Goal: Information Seeking & Learning: Learn about a topic

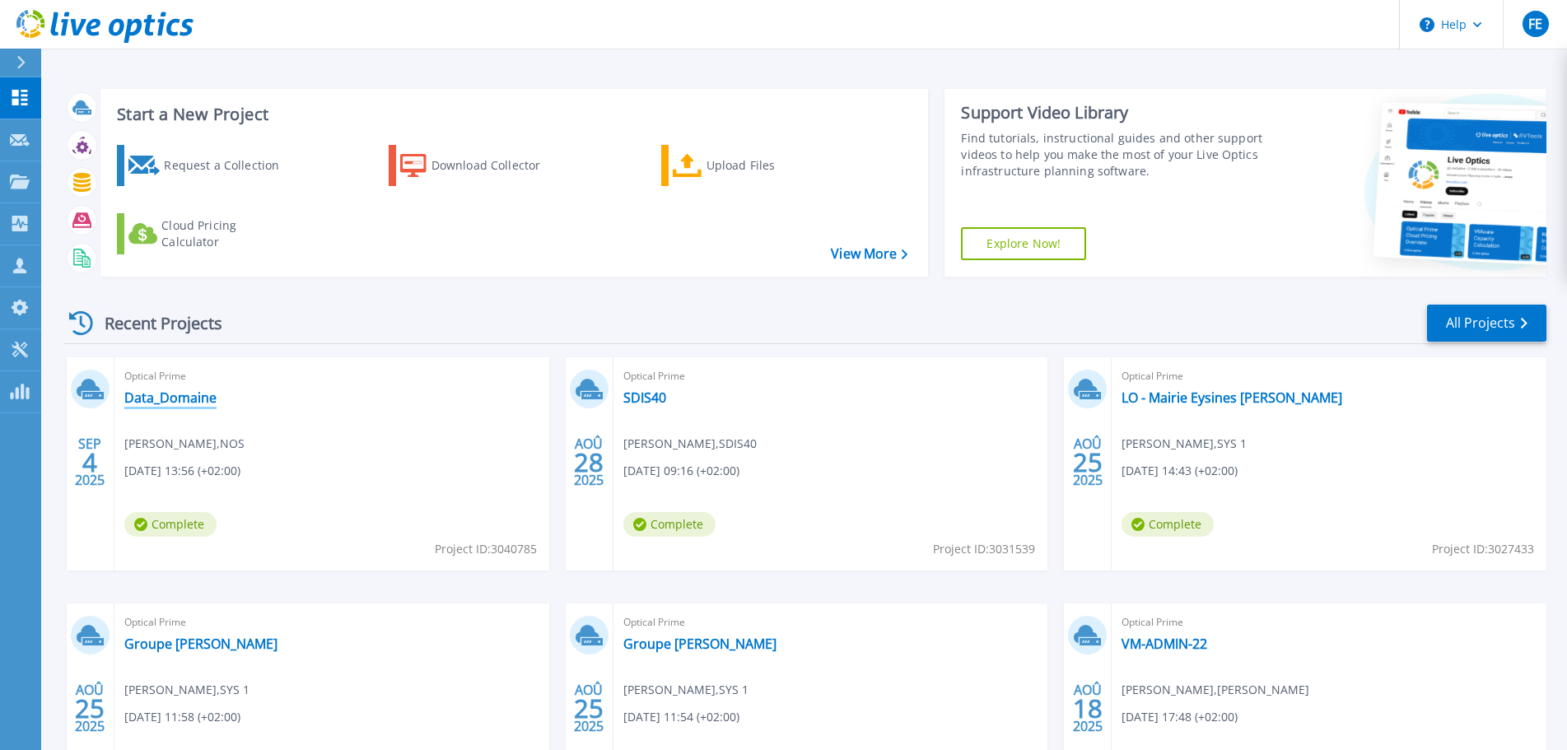
click at [167, 399] on link "Data_Domaine" at bounding box center [170, 397] width 92 height 16
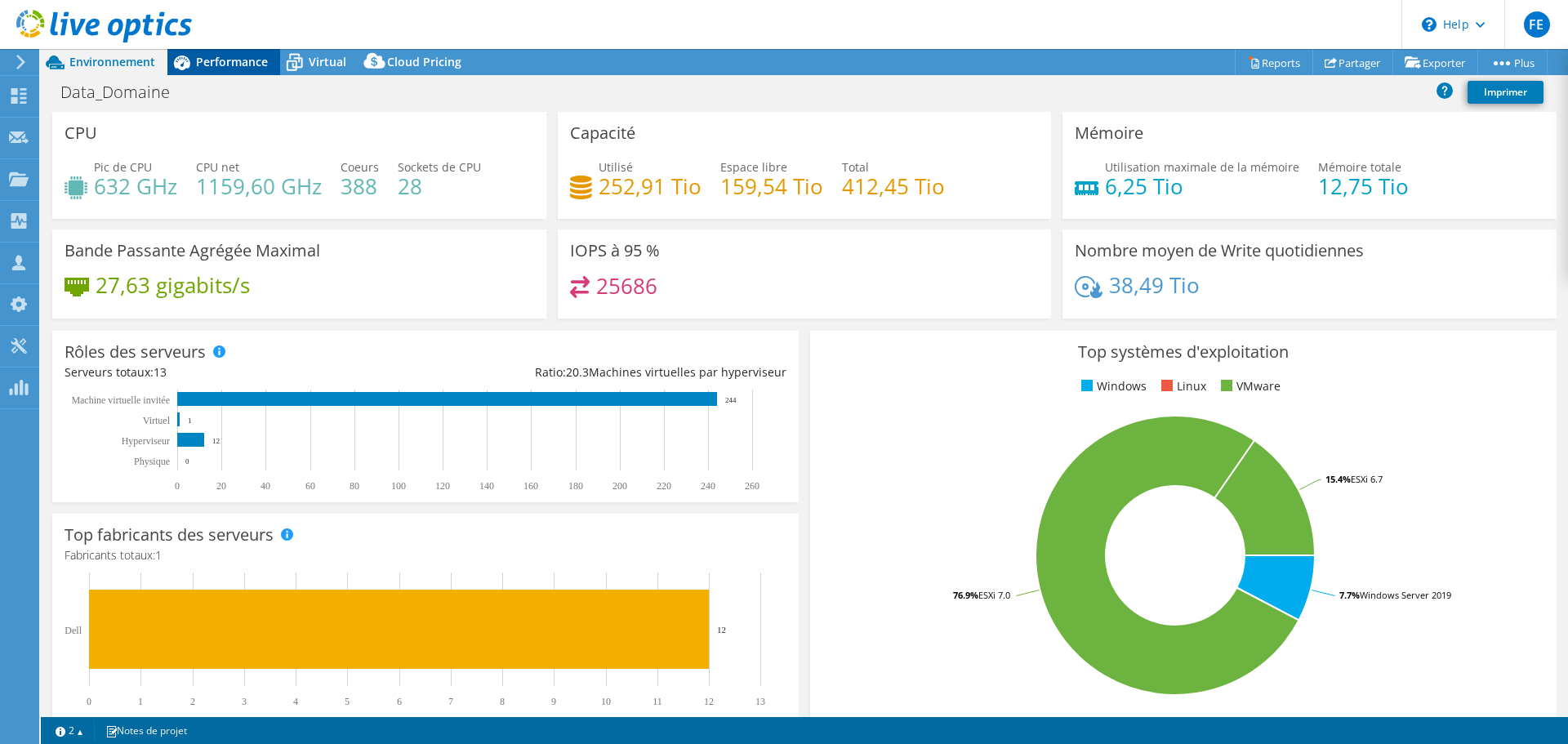
click at [224, 62] on span "Performance" at bounding box center [232, 62] width 71 height 16
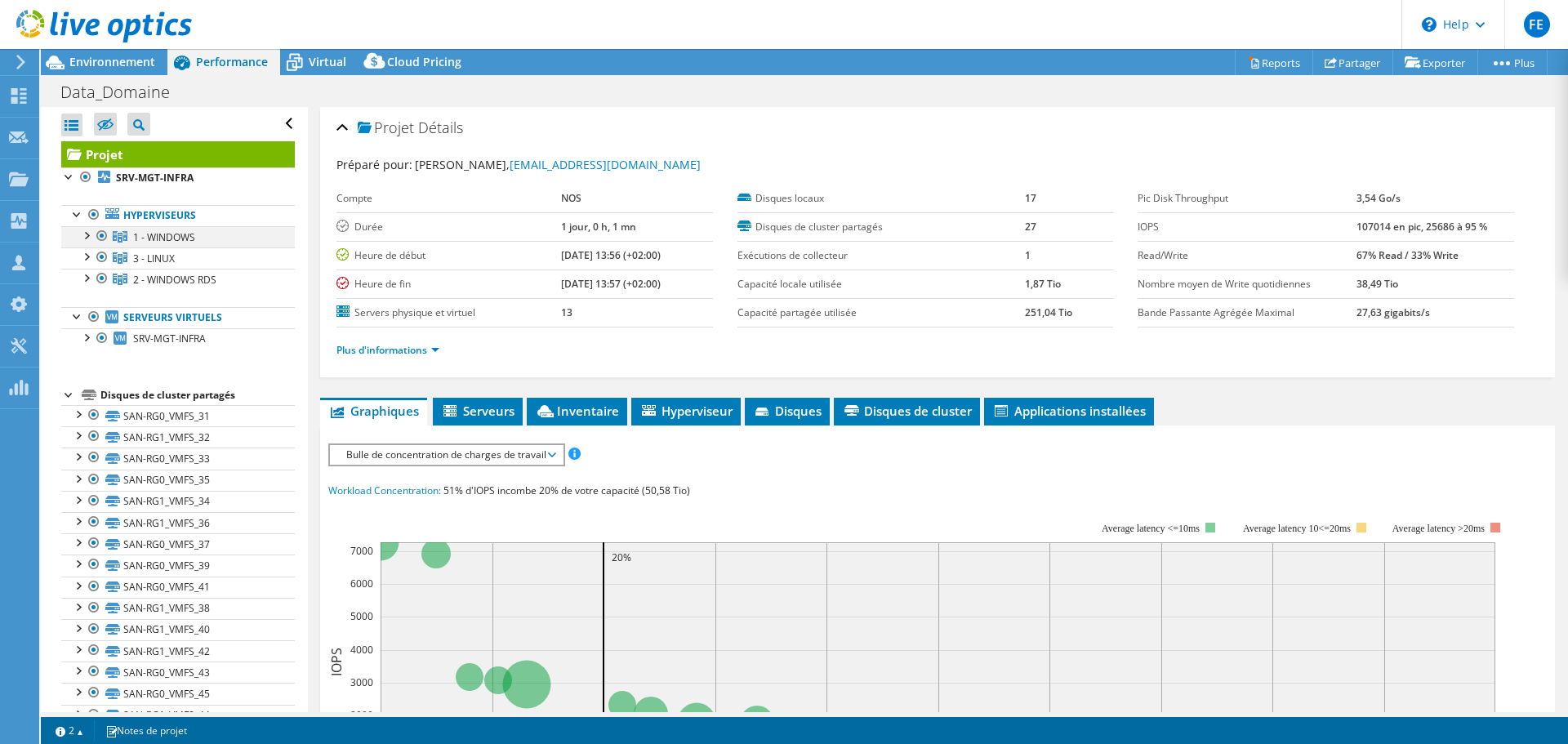
click at [85, 236] on div at bounding box center [85, 234] width 16 height 16
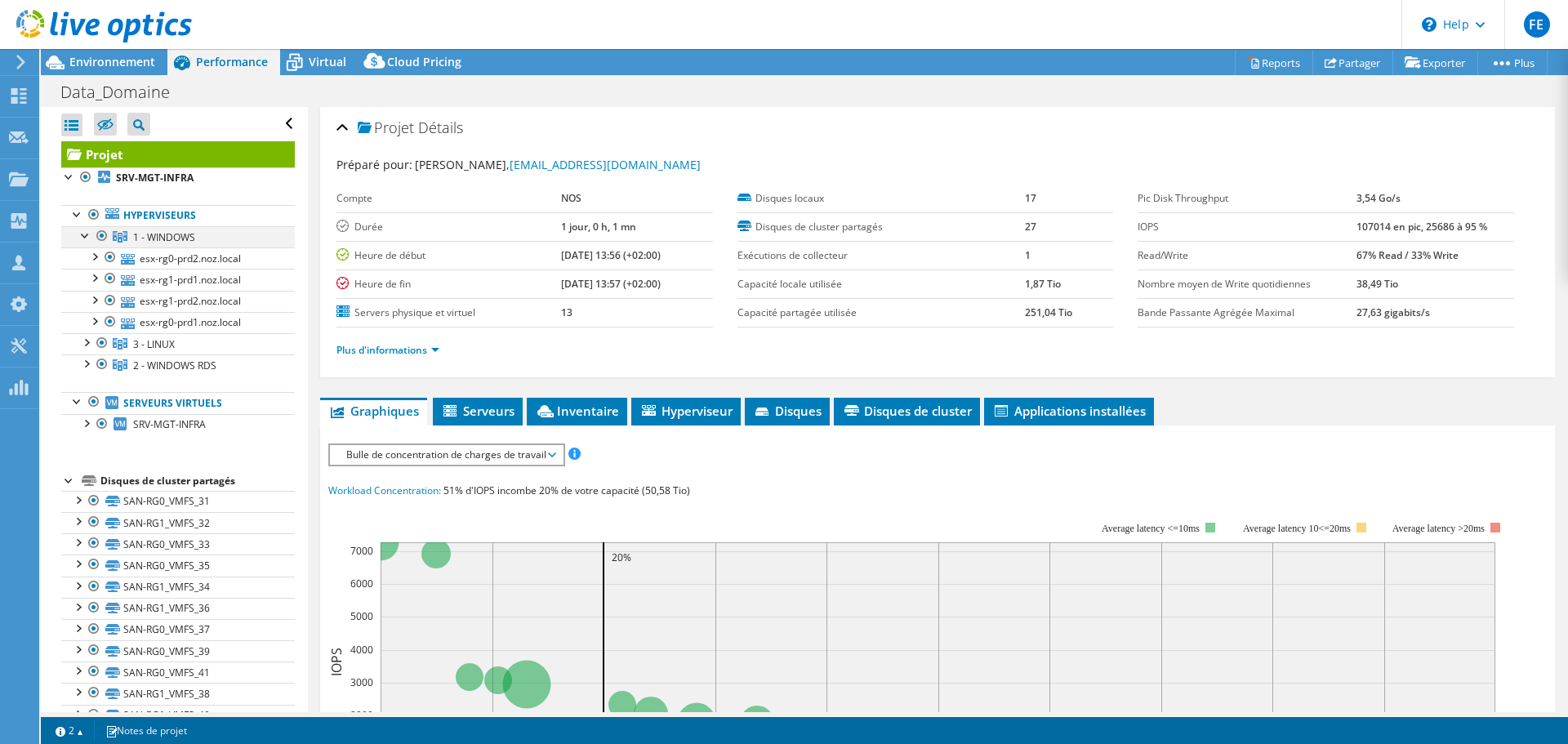
click at [85, 235] on div at bounding box center [85, 234] width 16 height 16
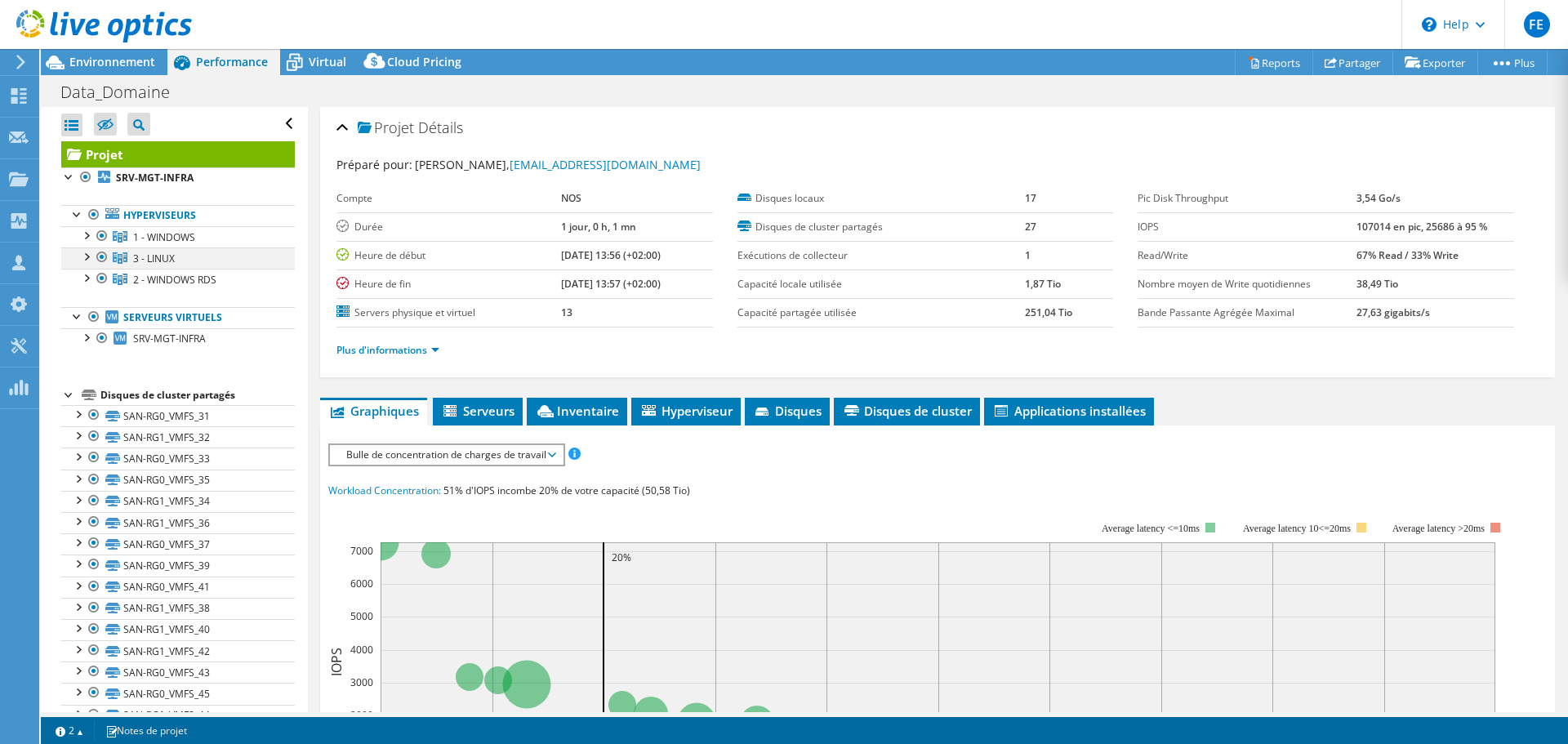
click at [87, 257] on div at bounding box center [85, 255] width 16 height 16
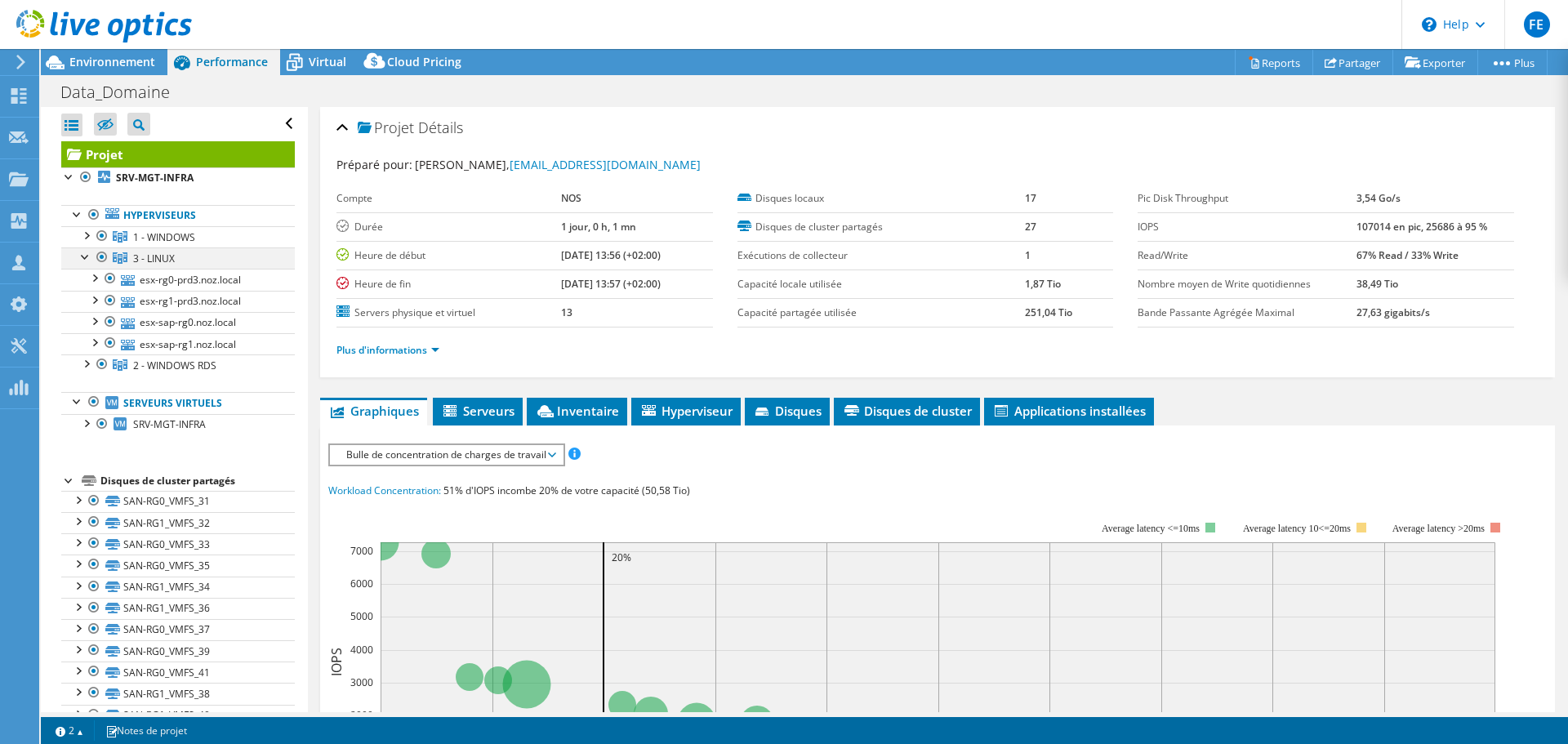
click at [88, 257] on div at bounding box center [85, 255] width 16 height 16
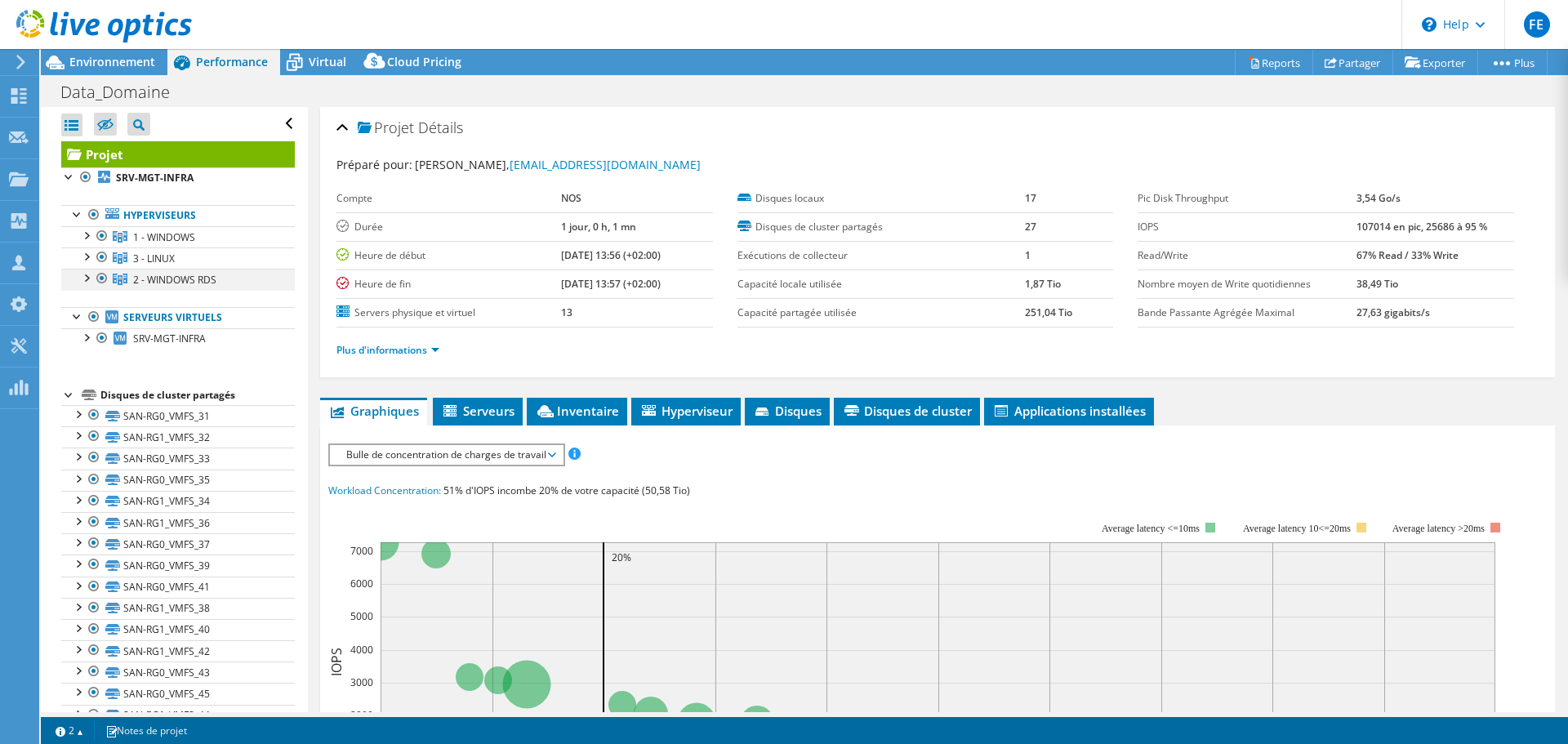
click at [85, 278] on div at bounding box center [85, 277] width 16 height 16
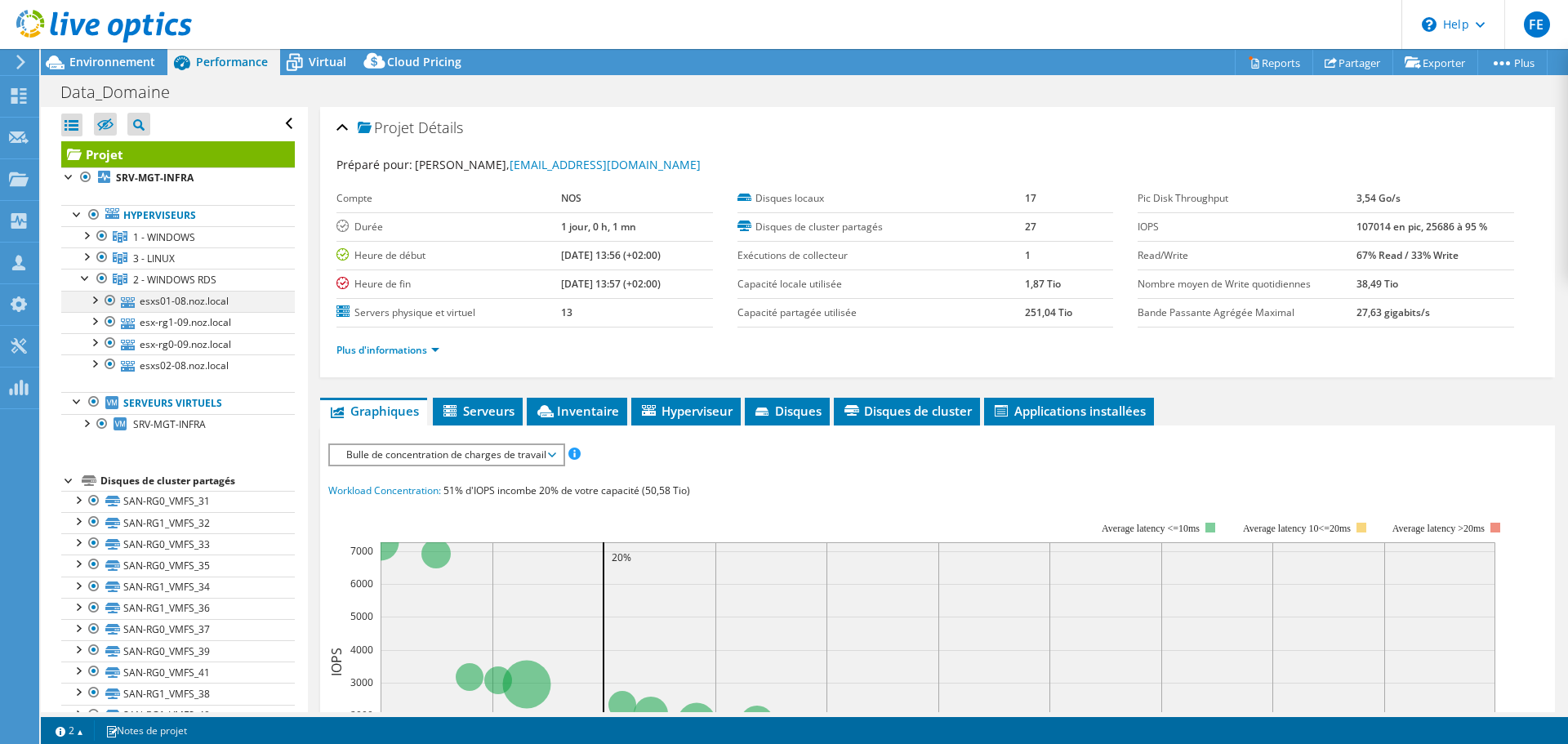
click at [95, 300] on div at bounding box center [93, 299] width 16 height 16
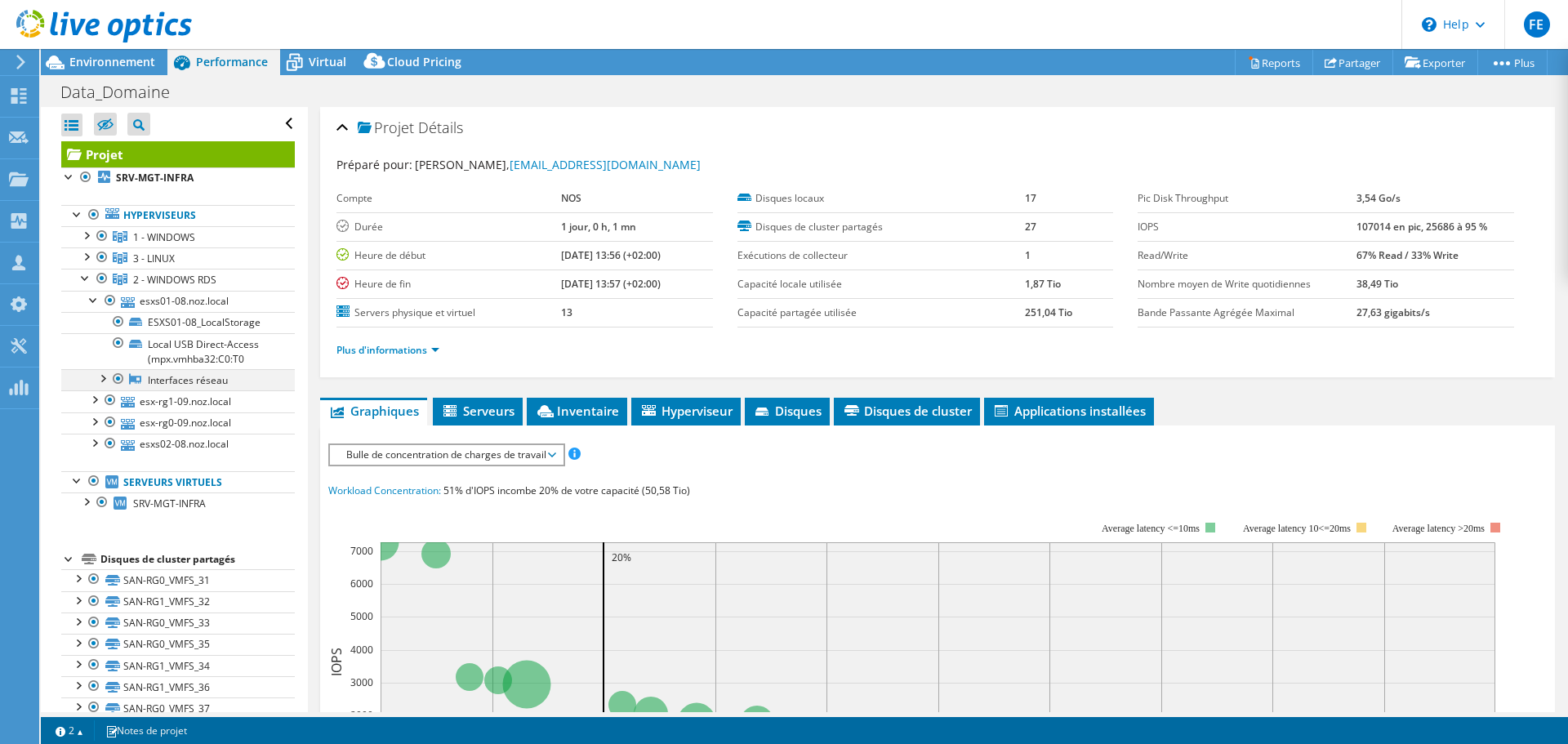
click at [103, 381] on div at bounding box center [102, 377] width 16 height 16
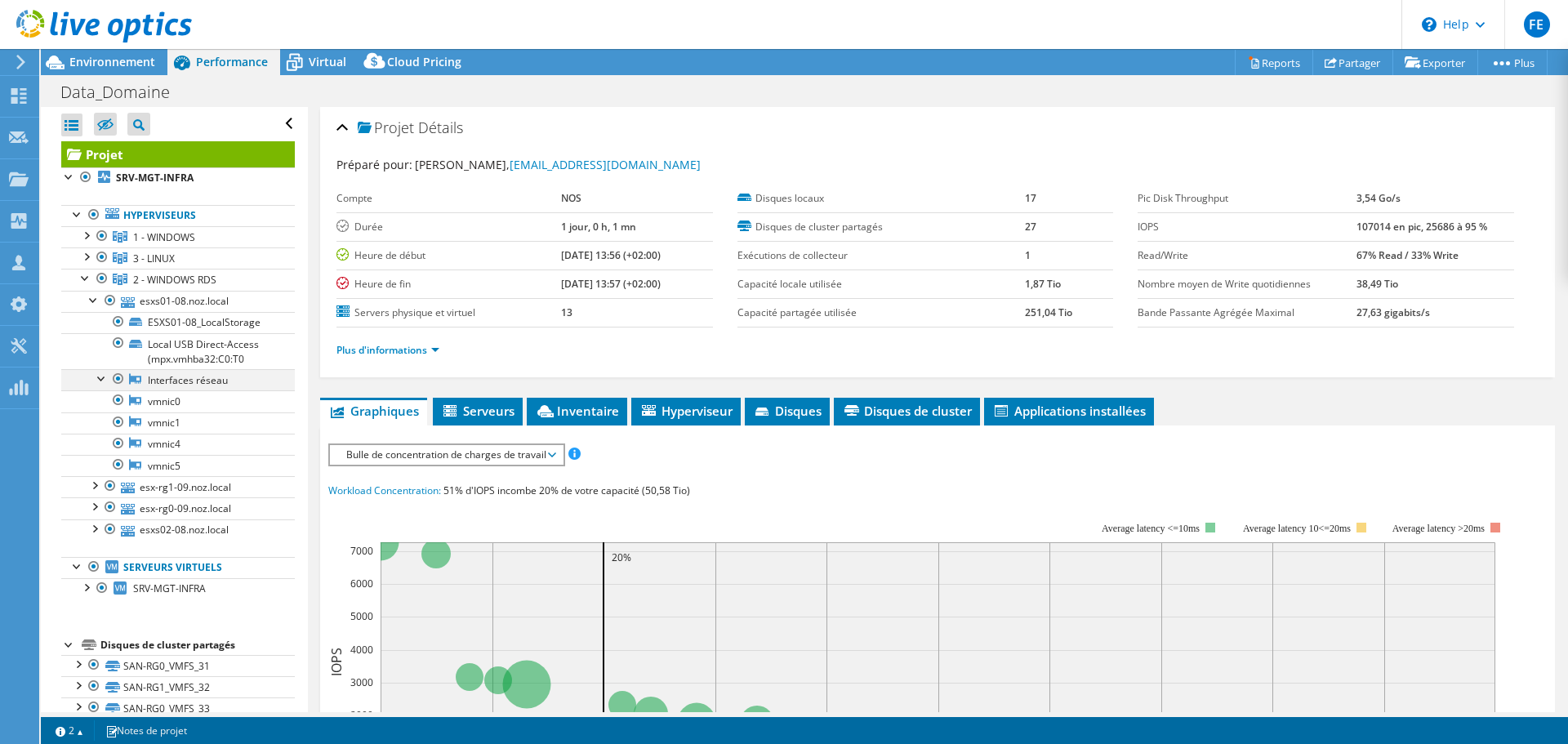
click at [103, 381] on div at bounding box center [102, 377] width 16 height 16
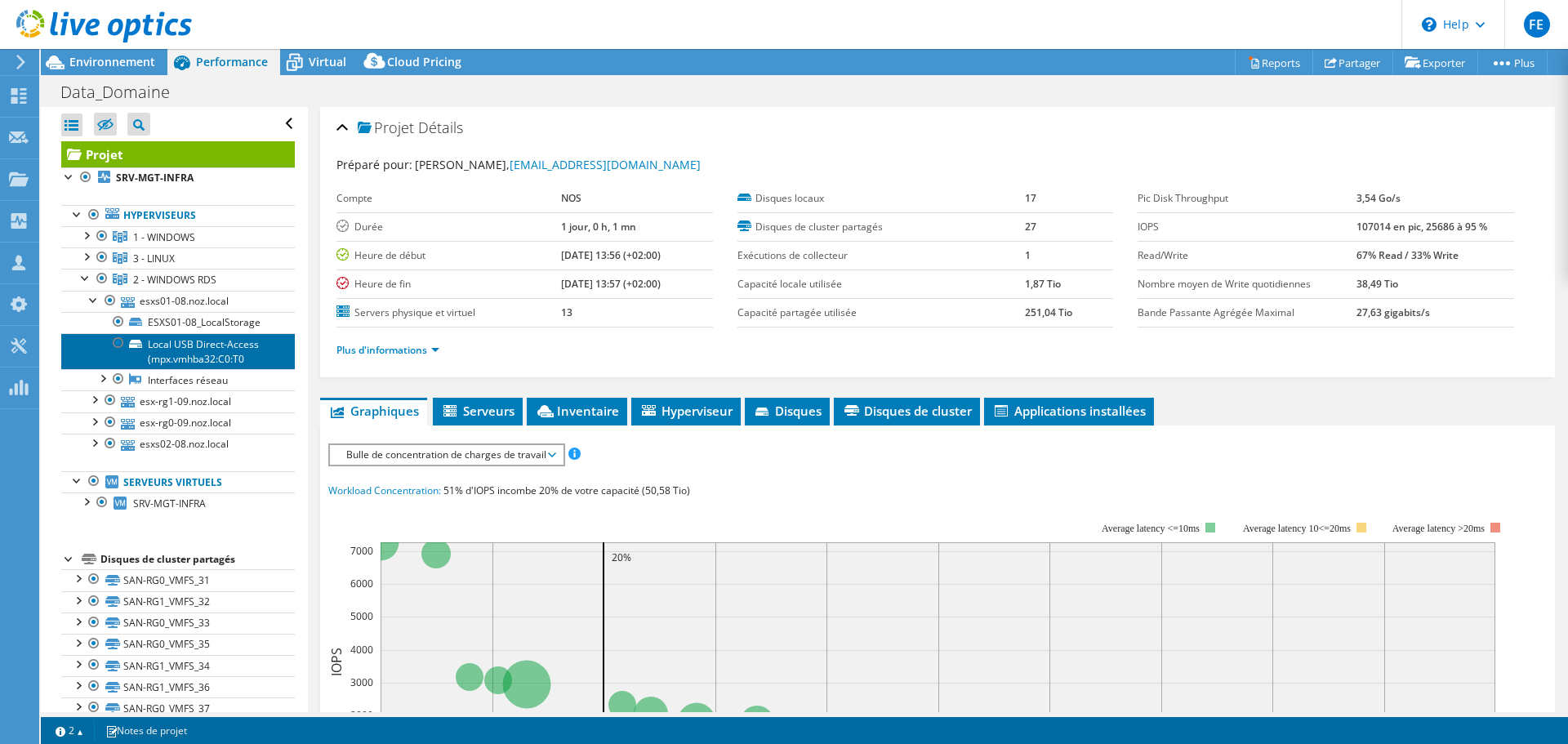
click at [190, 345] on link "Local USB Direct-Access (mpx.vmhba32:C0:T0" at bounding box center [178, 351] width 233 height 36
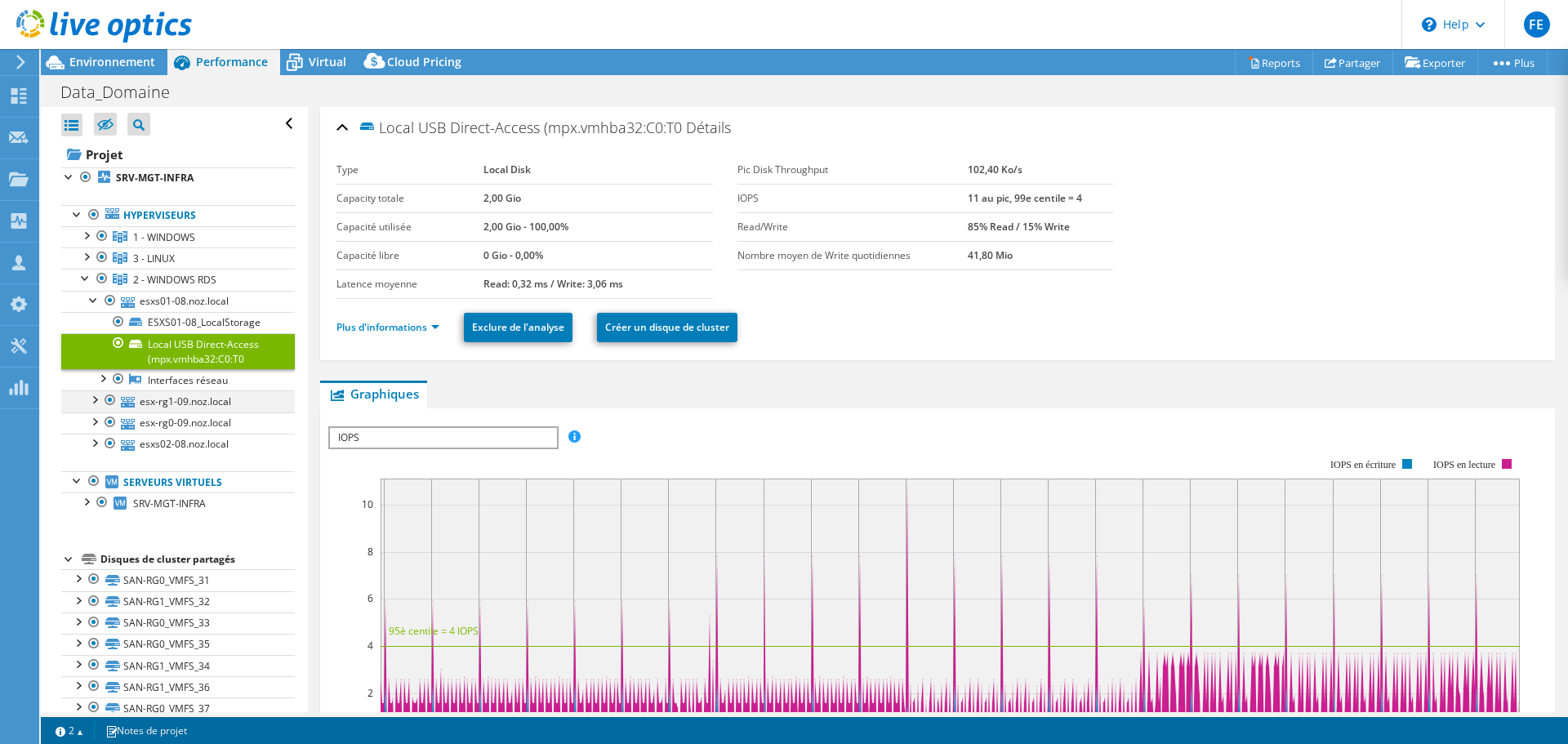
click at [92, 400] on div at bounding box center [93, 399] width 16 height 16
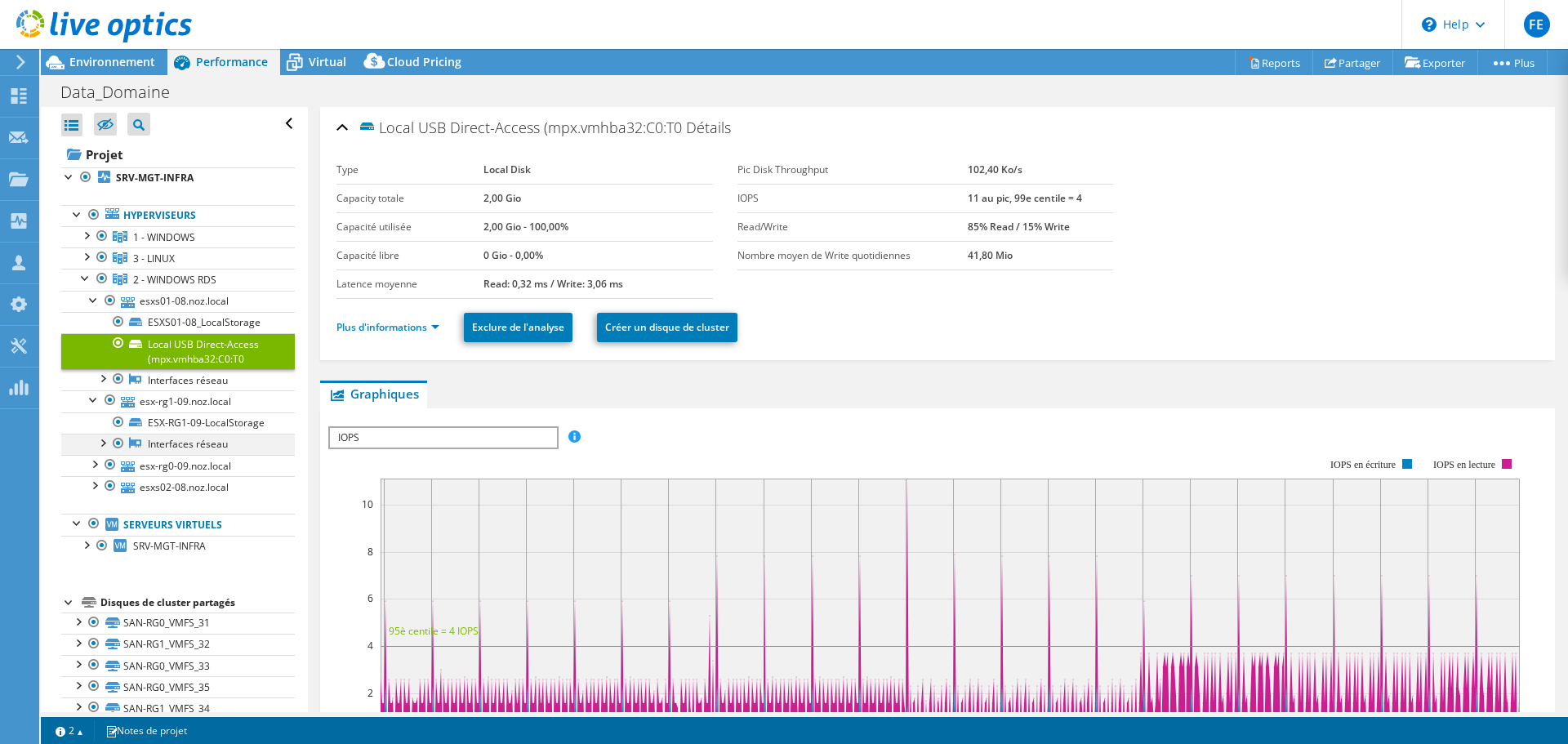
click at [104, 450] on div at bounding box center [102, 441] width 16 height 16
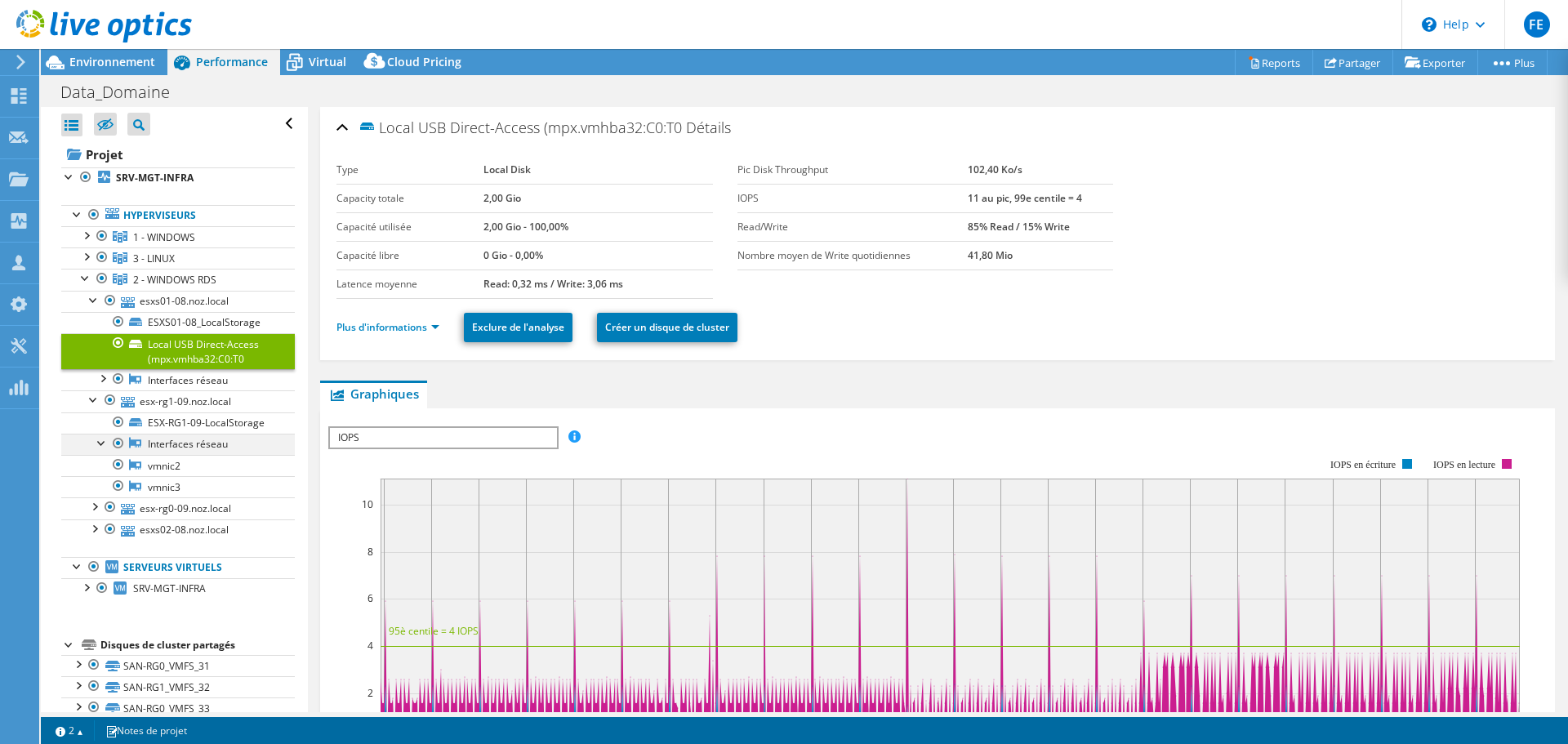
click at [104, 450] on div at bounding box center [102, 441] width 16 height 16
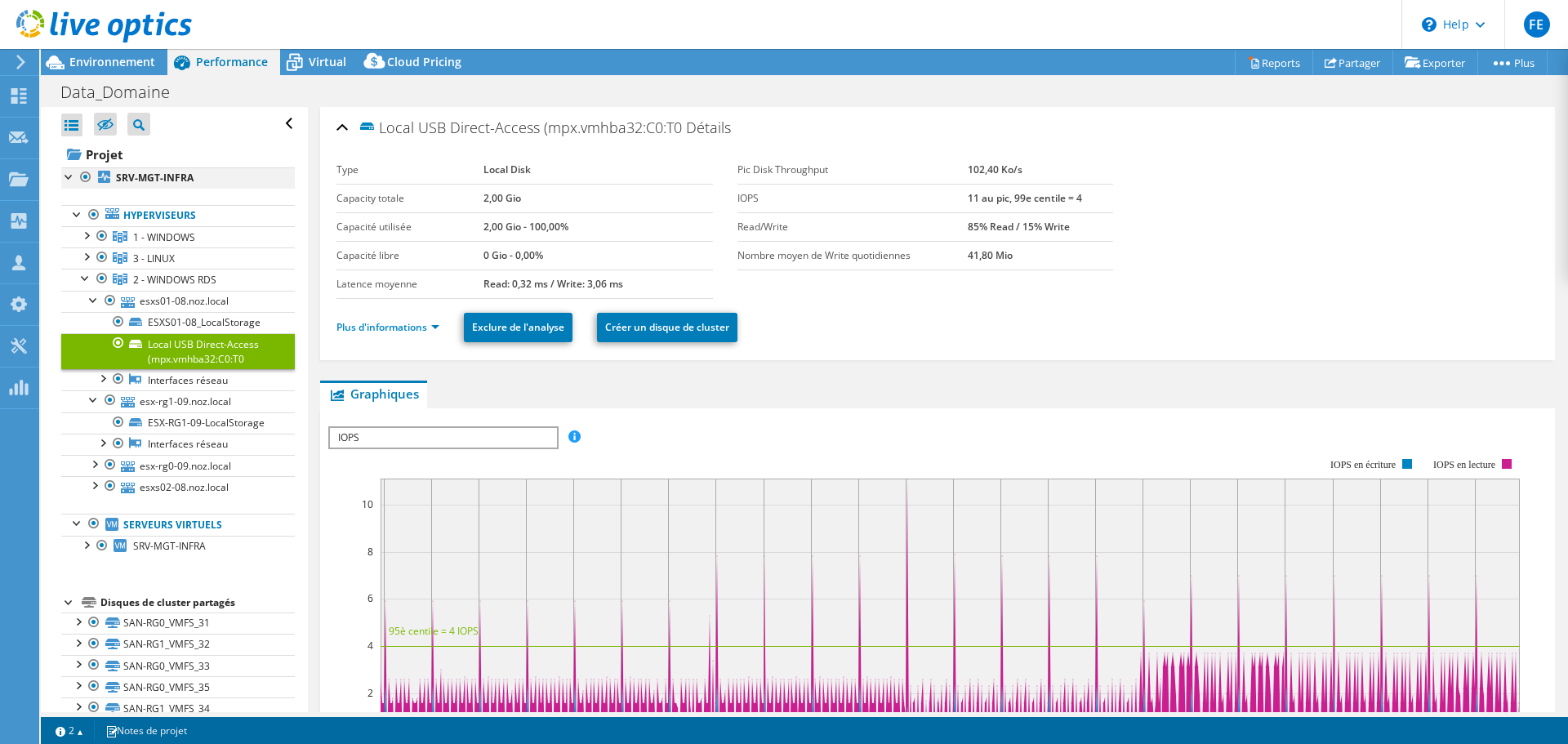
click at [69, 176] on div at bounding box center [69, 176] width 16 height 16
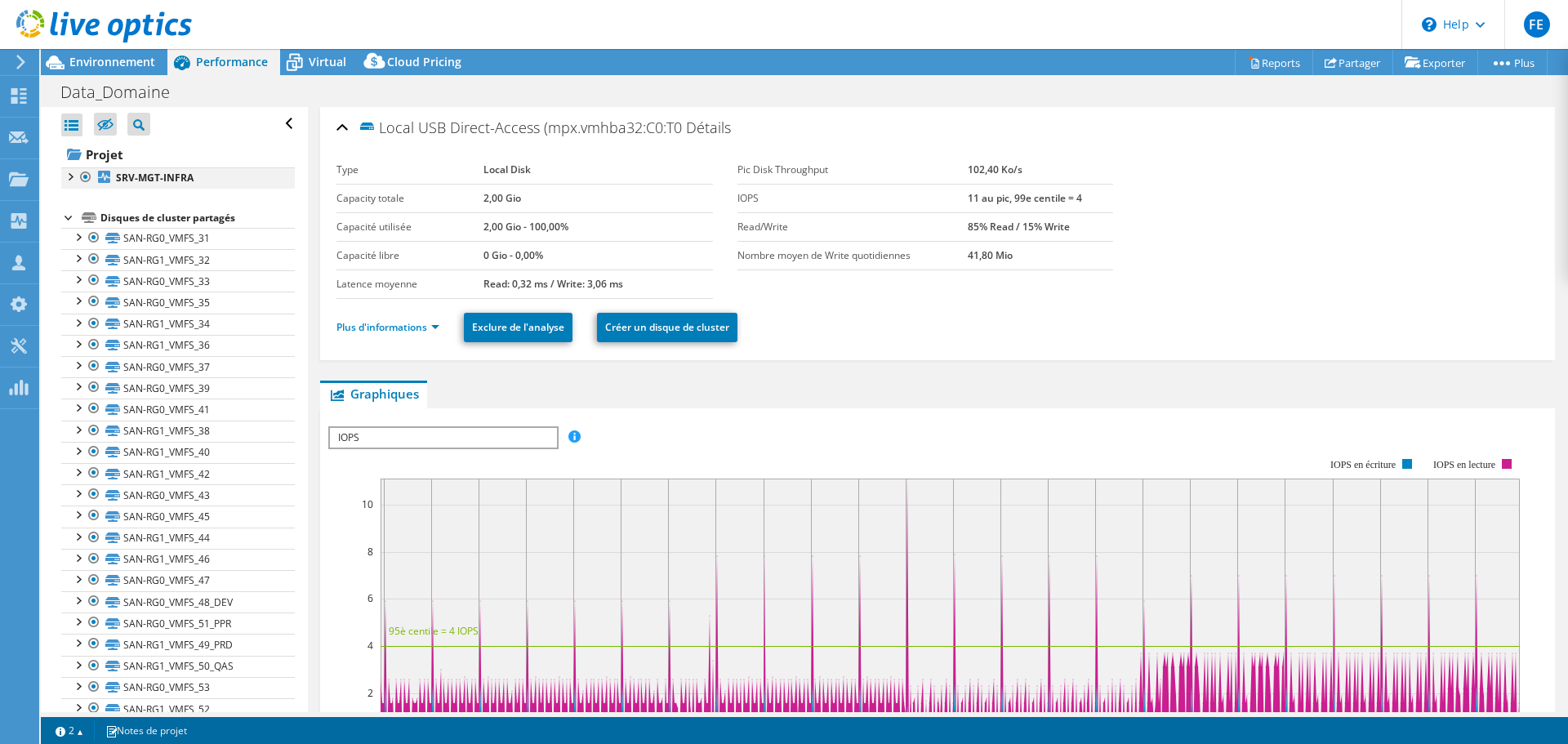
click at [71, 178] on div at bounding box center [69, 176] width 16 height 16
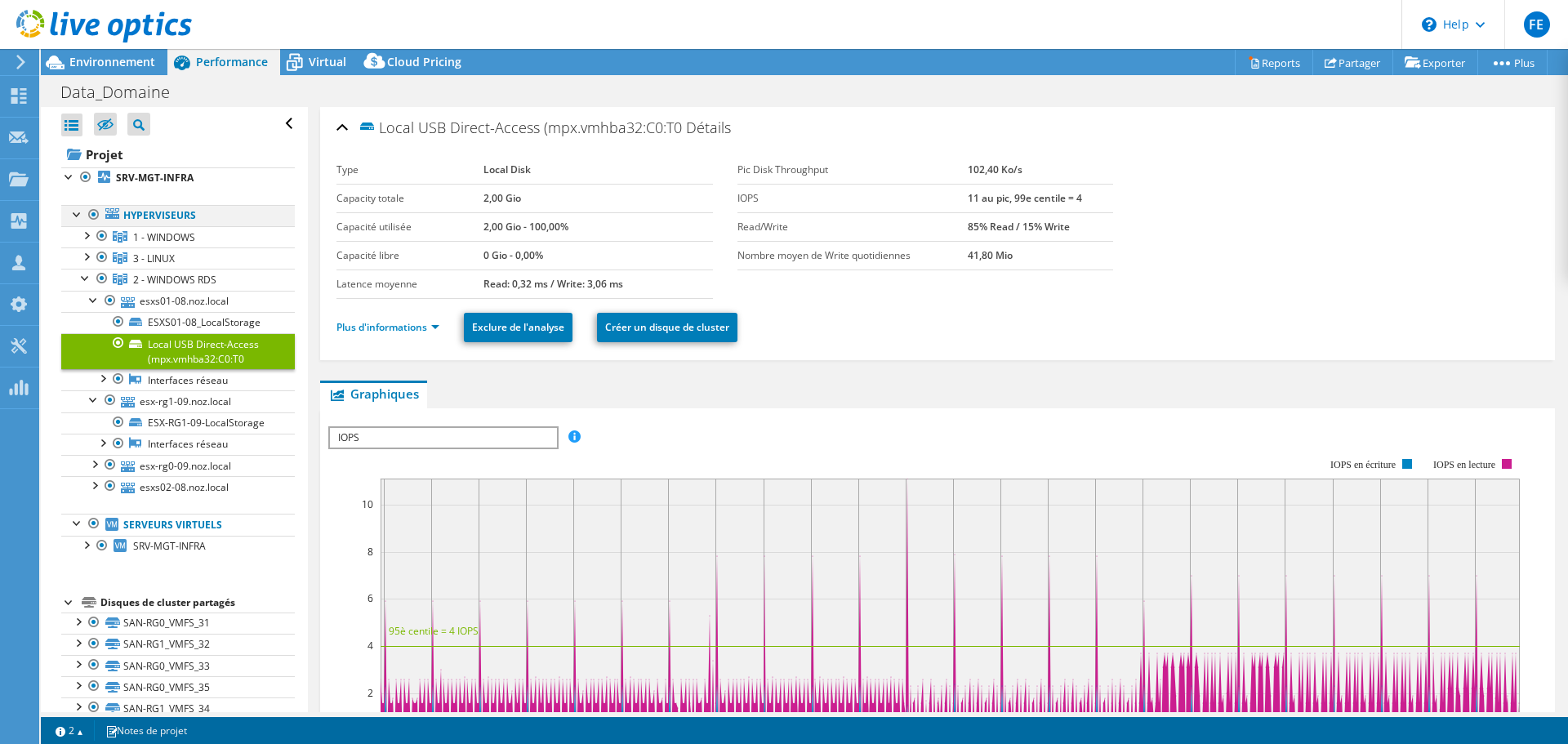
click at [76, 216] on div at bounding box center [77, 213] width 16 height 16
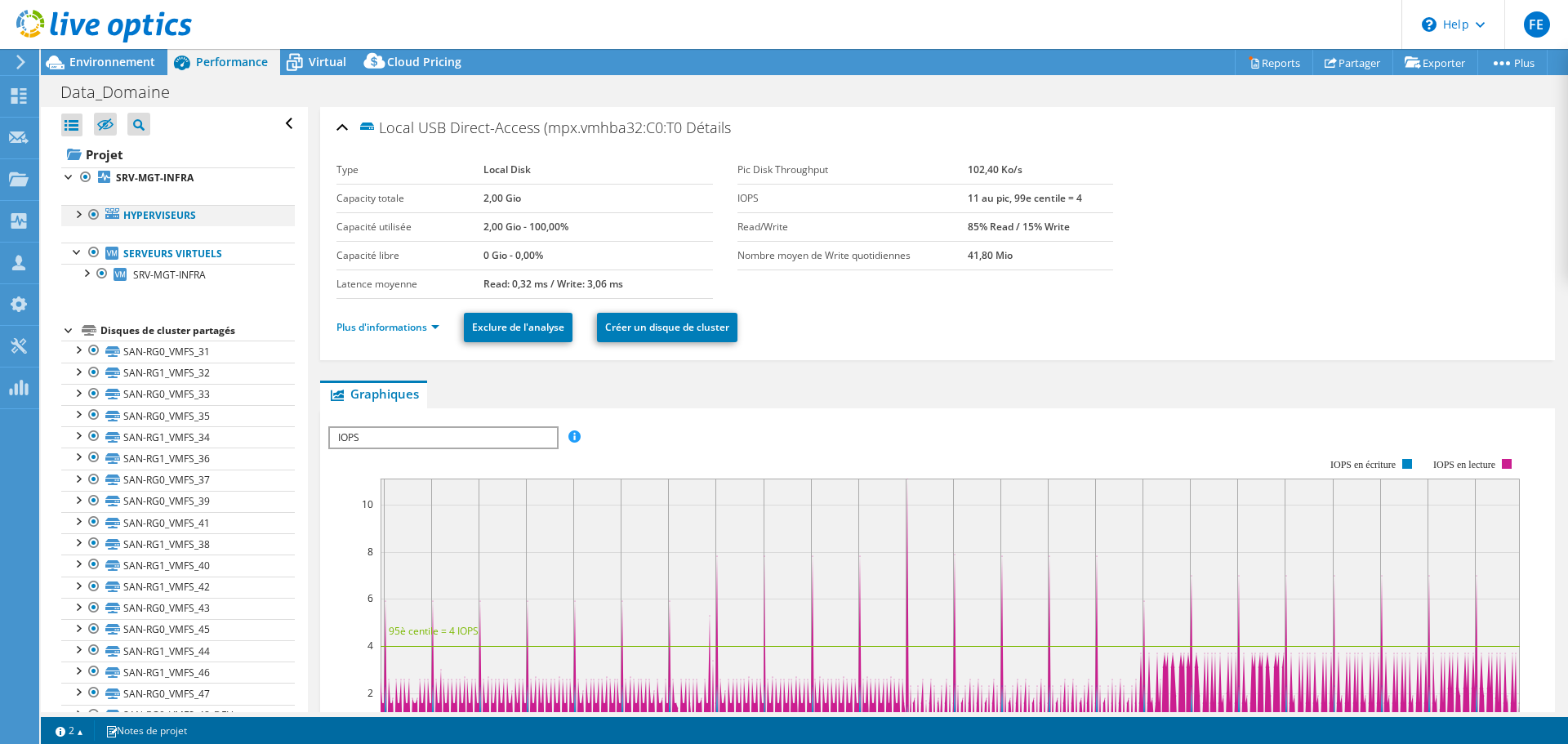
click at [76, 211] on div at bounding box center [77, 213] width 16 height 16
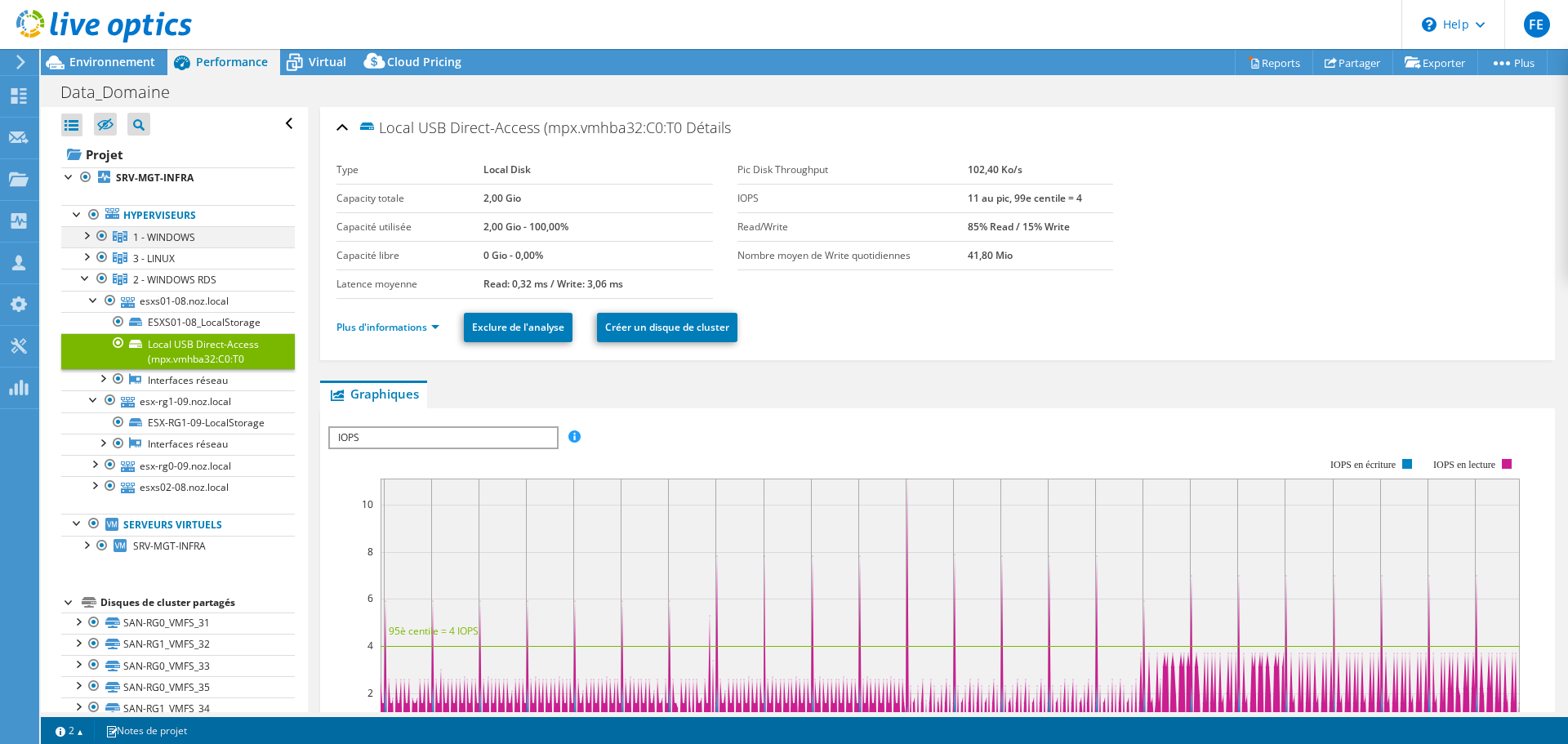
click at [87, 237] on div at bounding box center [85, 234] width 16 height 16
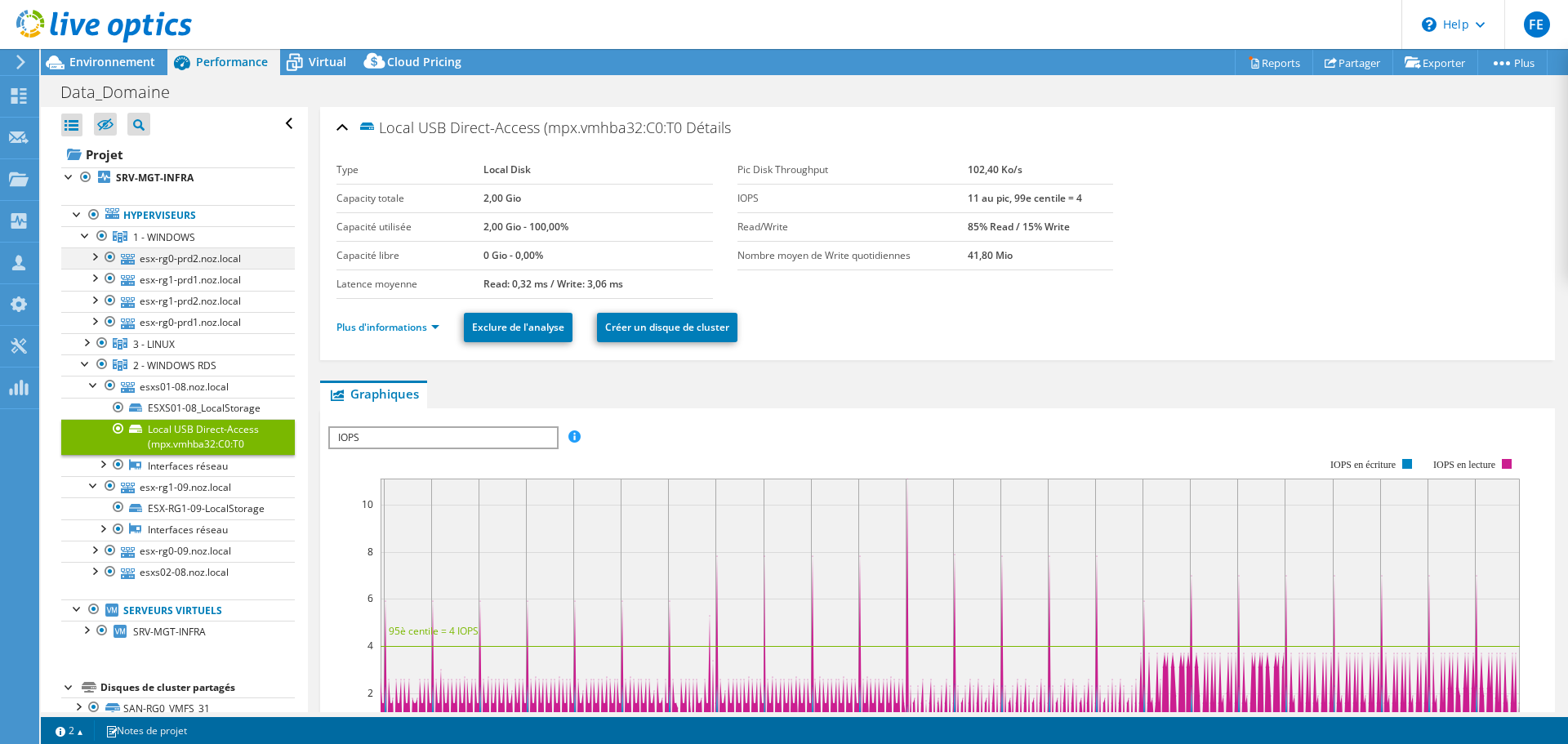
click at [95, 257] on div at bounding box center [93, 255] width 16 height 16
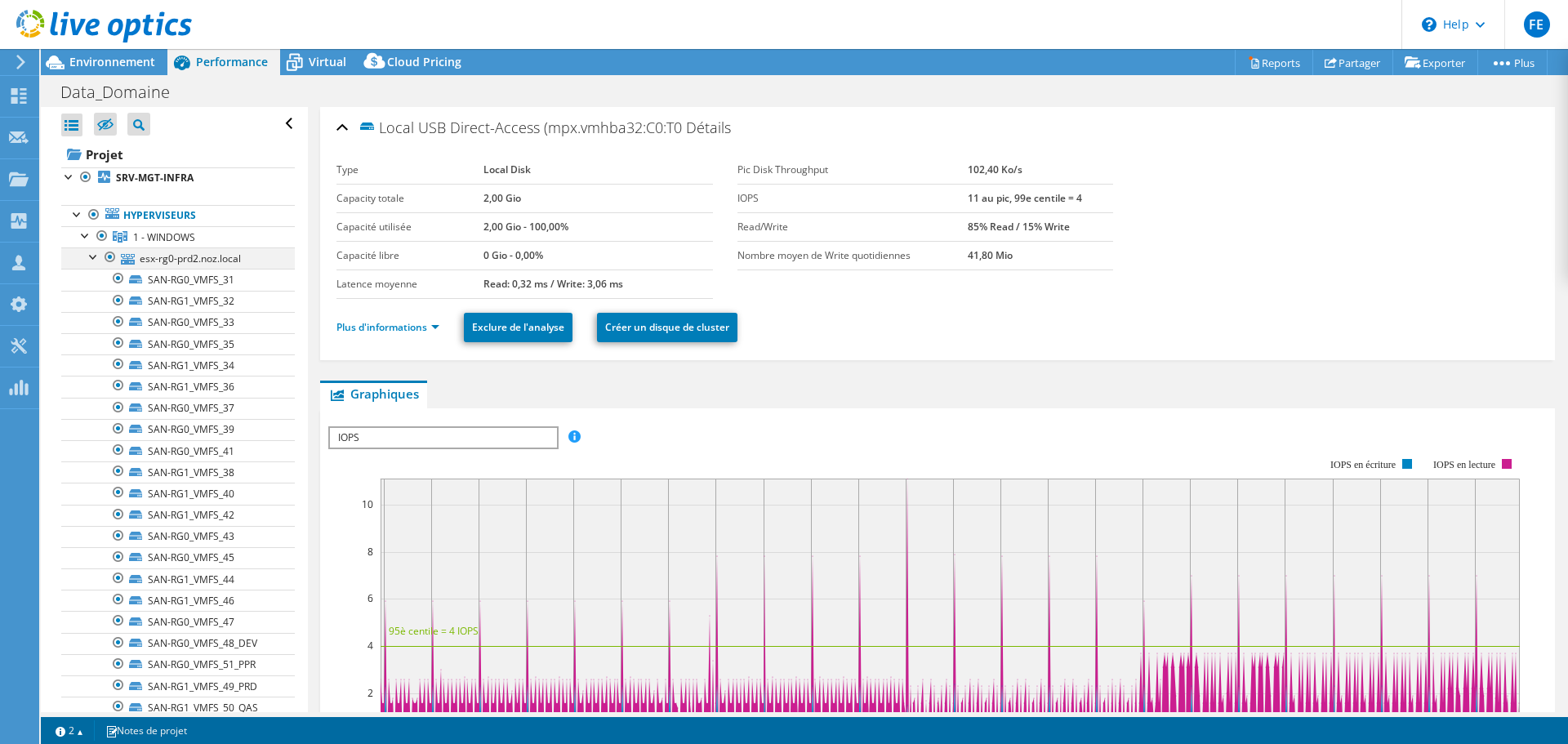
click at [95, 255] on div at bounding box center [93, 255] width 16 height 16
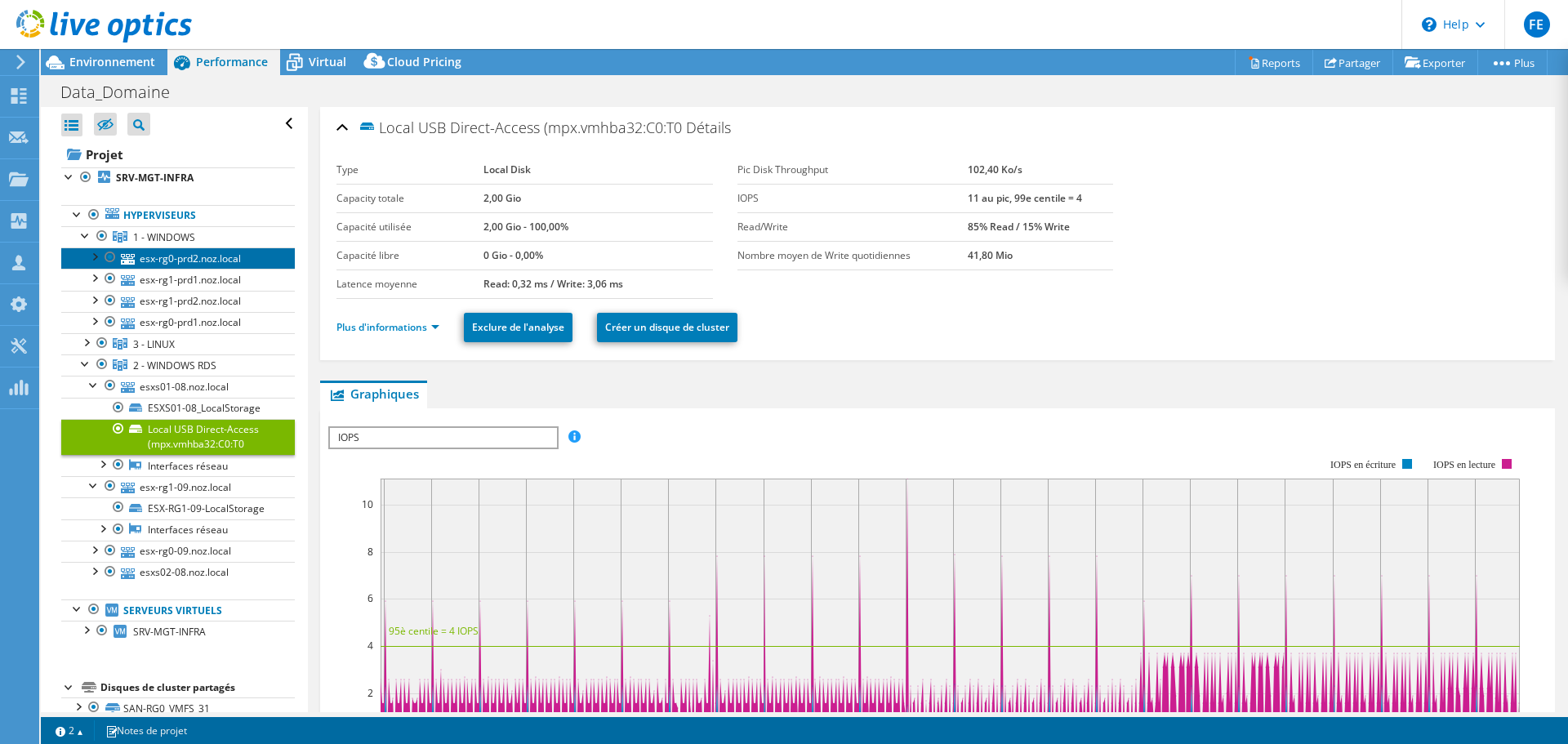
click at [214, 260] on link "esx-rg0-prd2.noz.local" at bounding box center [178, 257] width 233 height 21
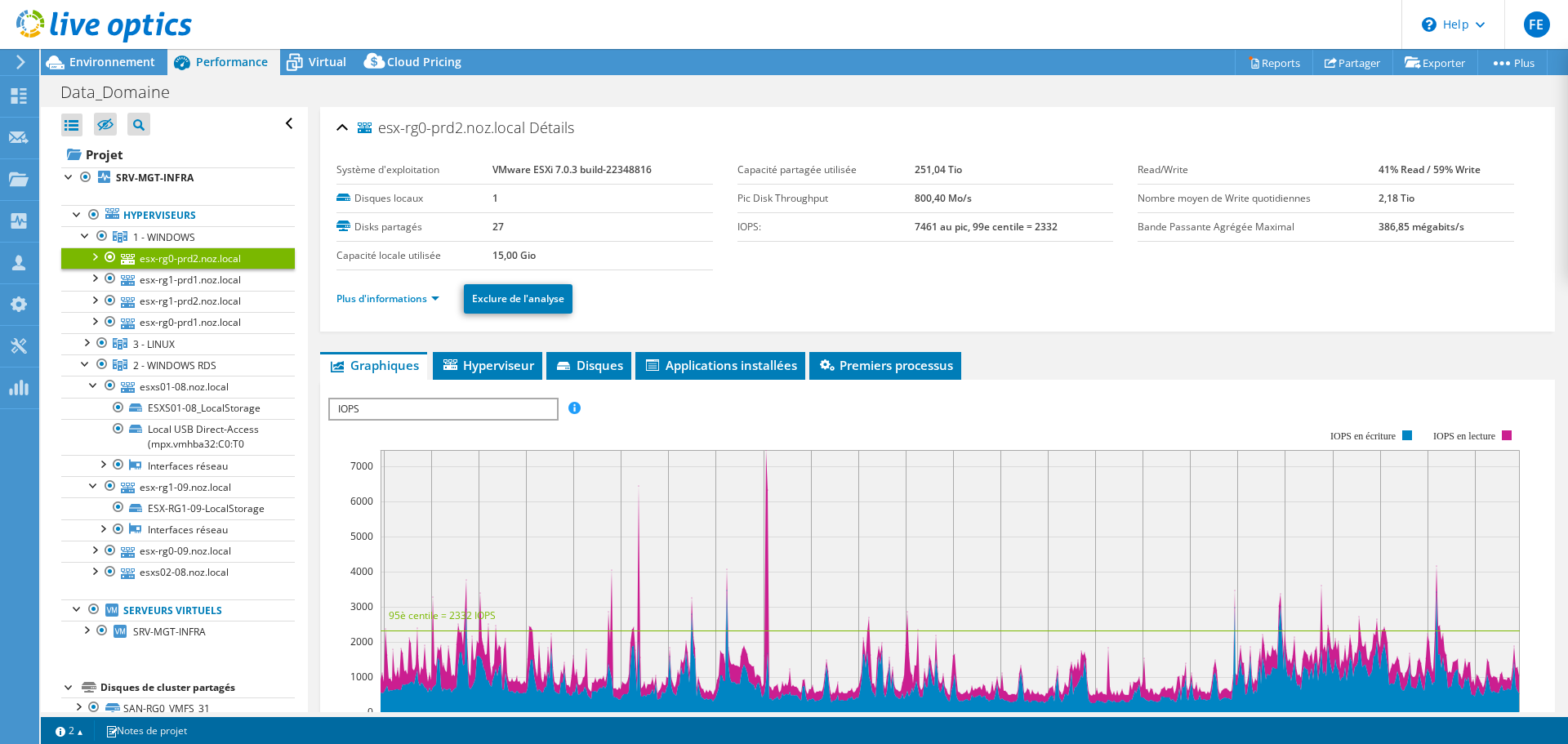
click at [532, 169] on b "VMware ESXi 7.0.3 build-22348816" at bounding box center [571, 170] width 160 height 14
click at [387, 128] on span "esx-rg0-prd2.noz.local" at bounding box center [441, 128] width 168 height 16
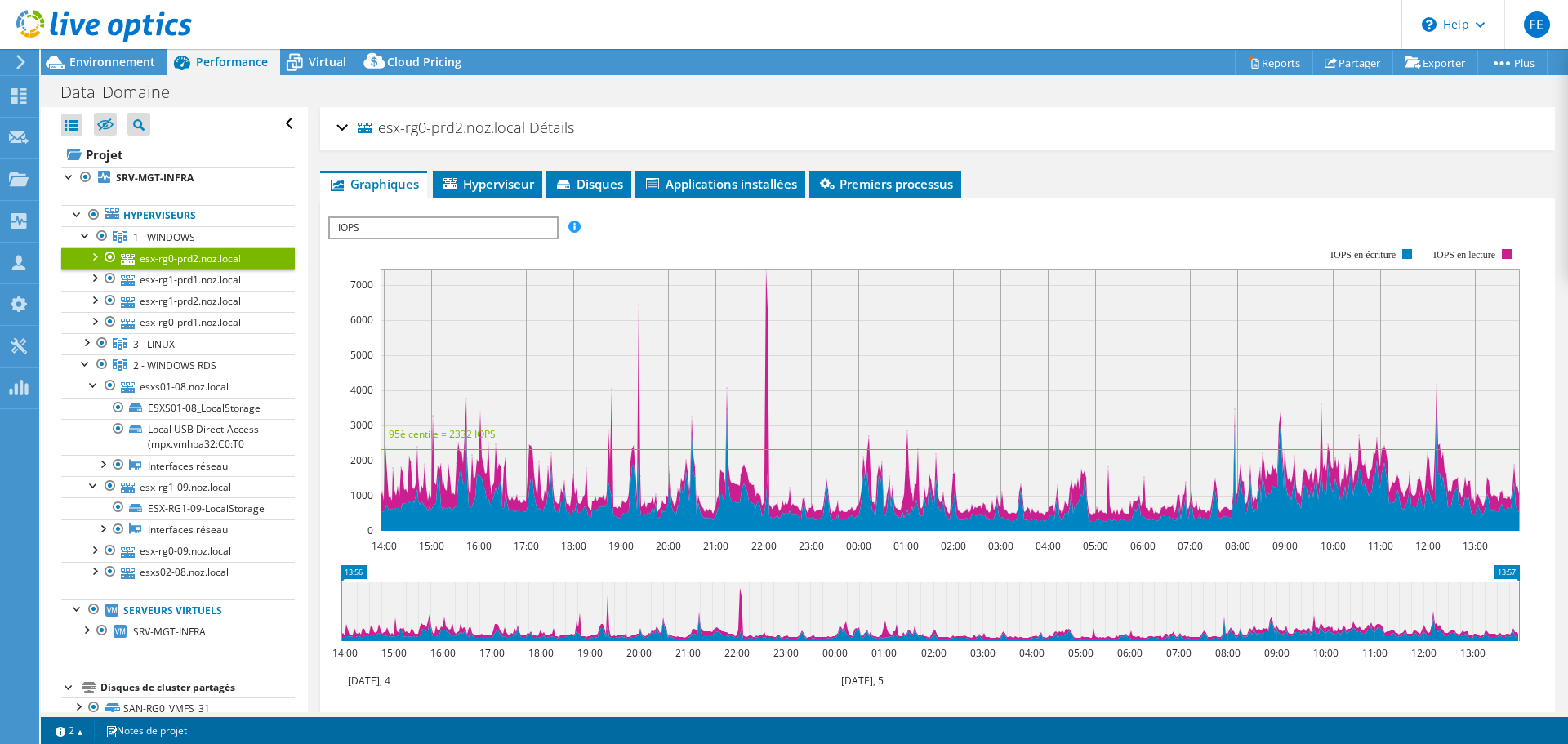
click at [387, 128] on span "esx-rg0-prd2.noz.local" at bounding box center [441, 128] width 168 height 16
